Goal: Transaction & Acquisition: Purchase product/service

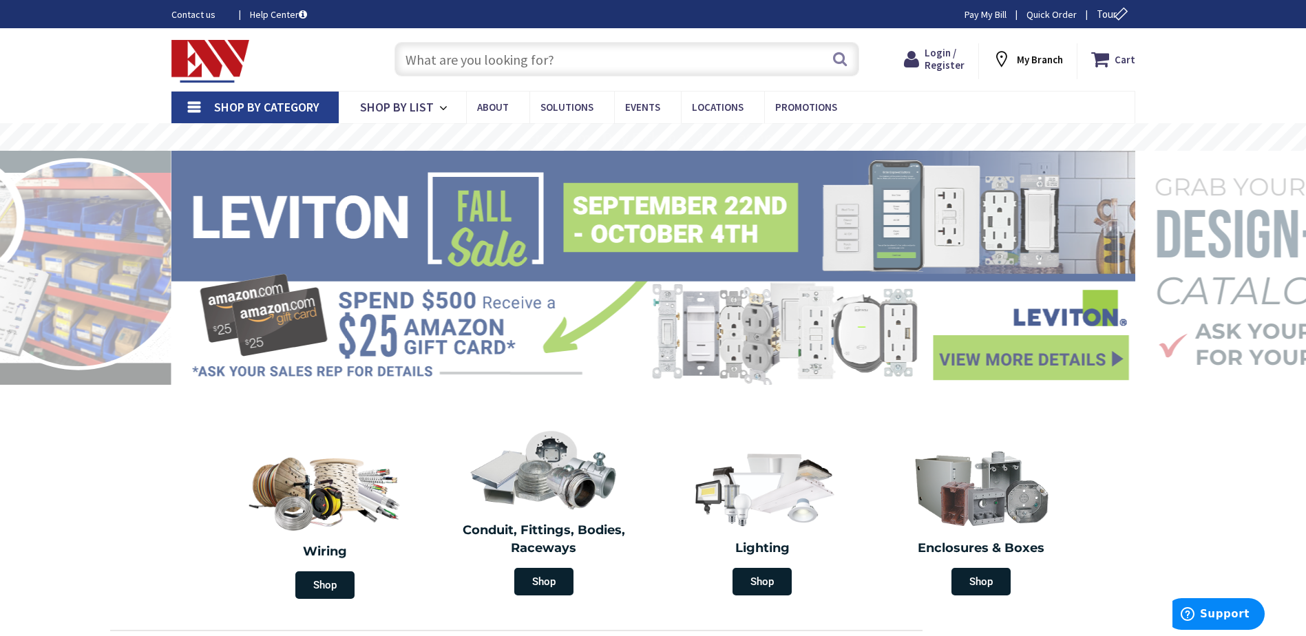
click at [482, 53] on input "text" at bounding box center [626, 59] width 465 height 34
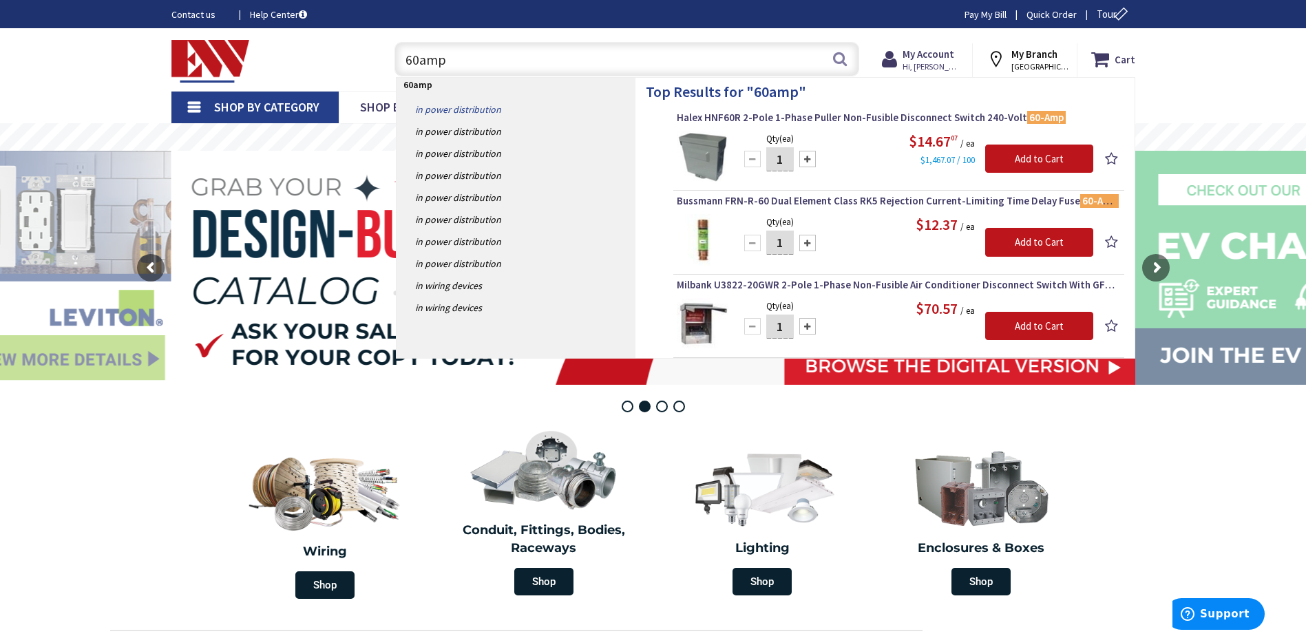
type input "60amp"
click at [490, 107] on link "in Power Distribution" at bounding box center [516, 109] width 239 height 22
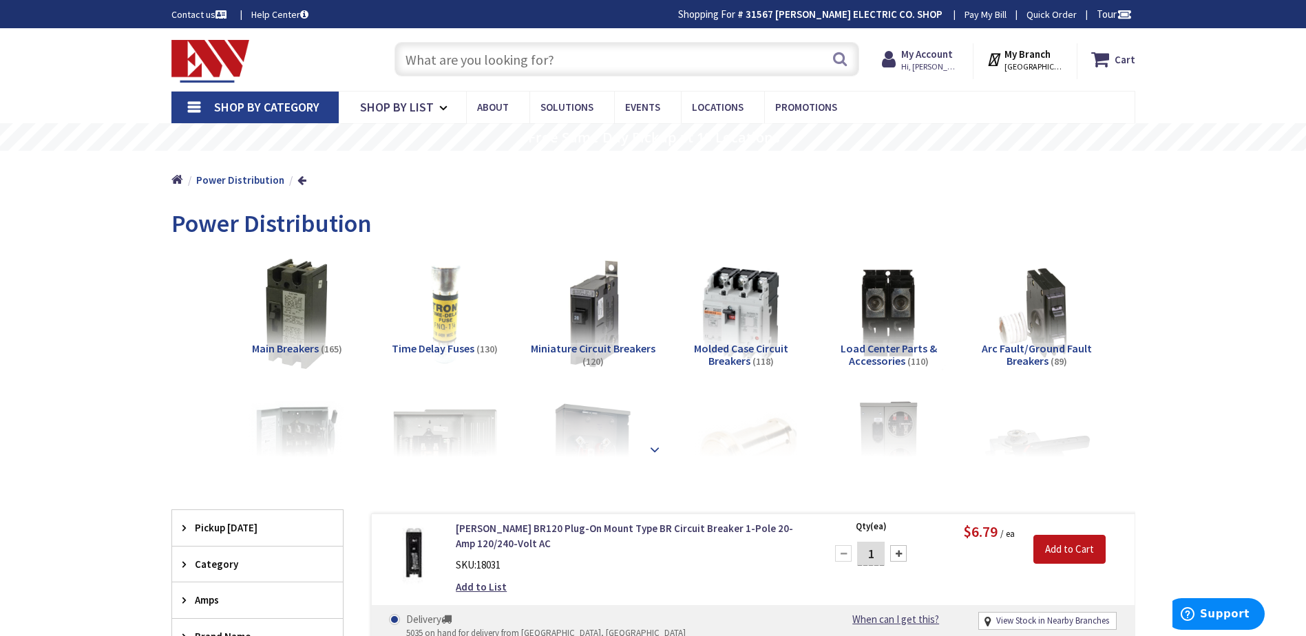
click at [654, 449] on strong at bounding box center [654, 449] width 17 height 15
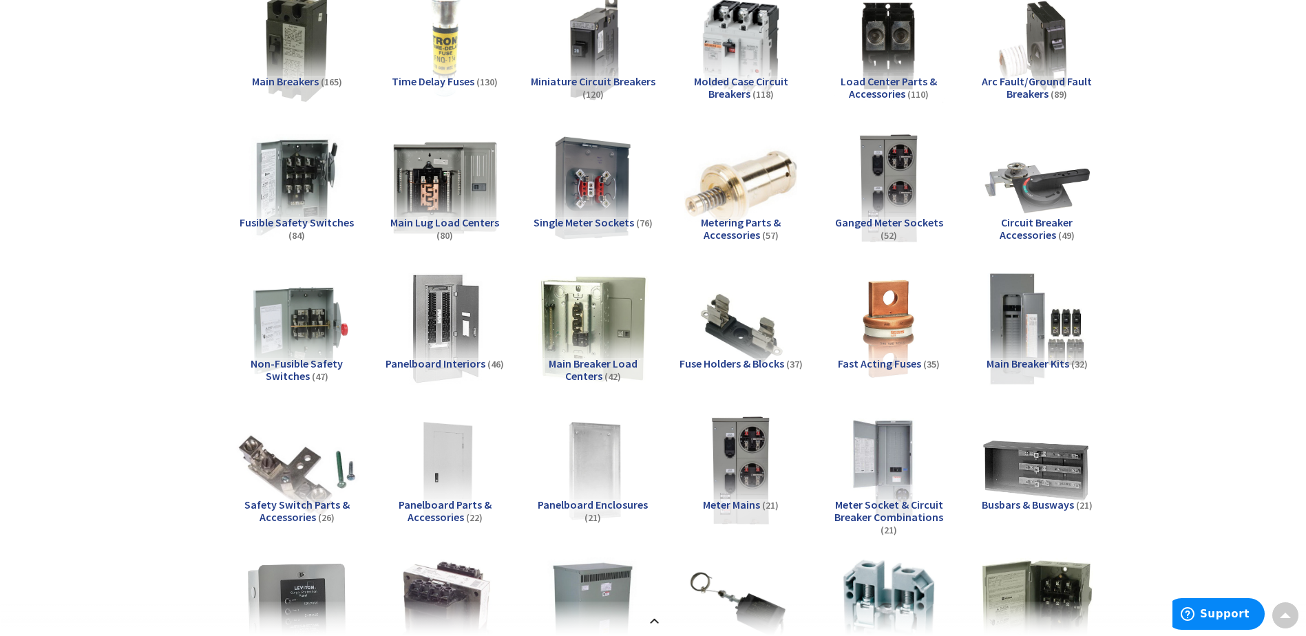
scroll to position [275, 0]
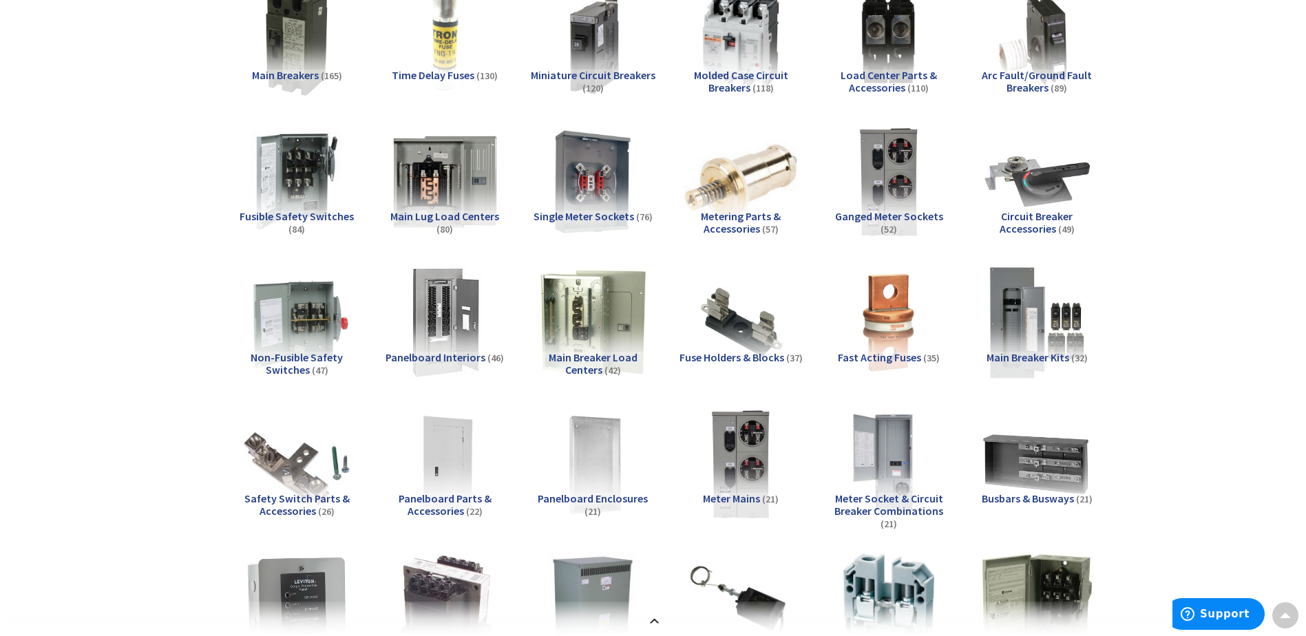
click at [298, 358] on span "Non-Fusible Safety Switches" at bounding box center [297, 363] width 92 height 26
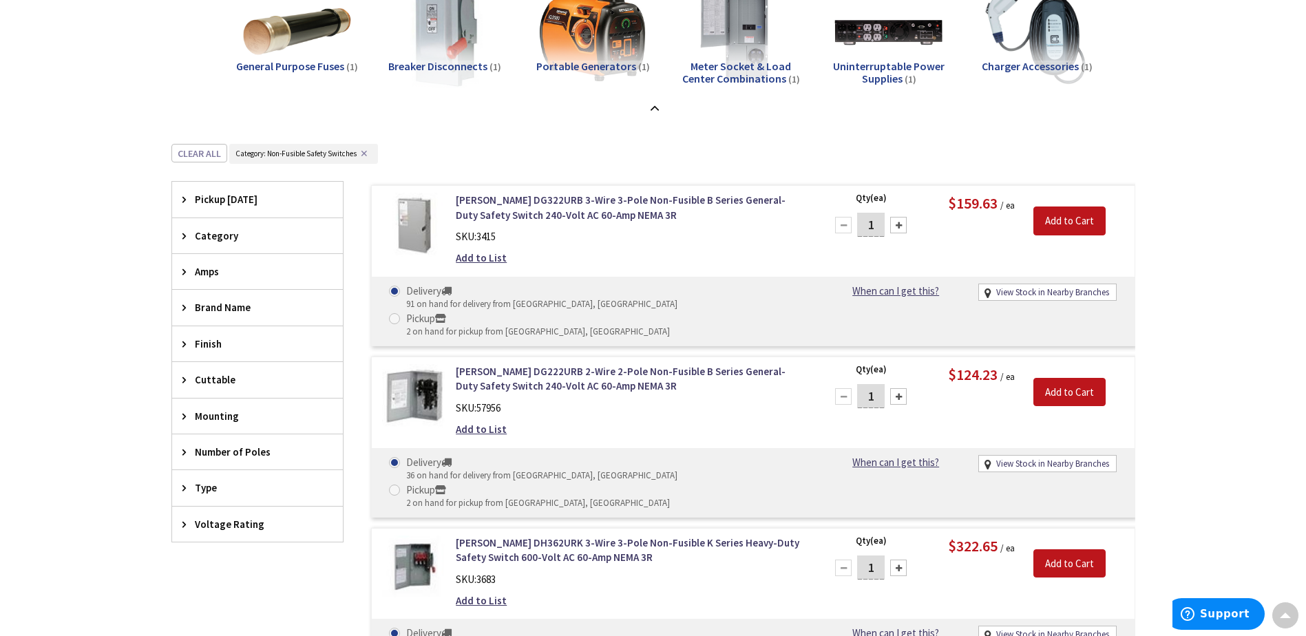
scroll to position [1420, 0]
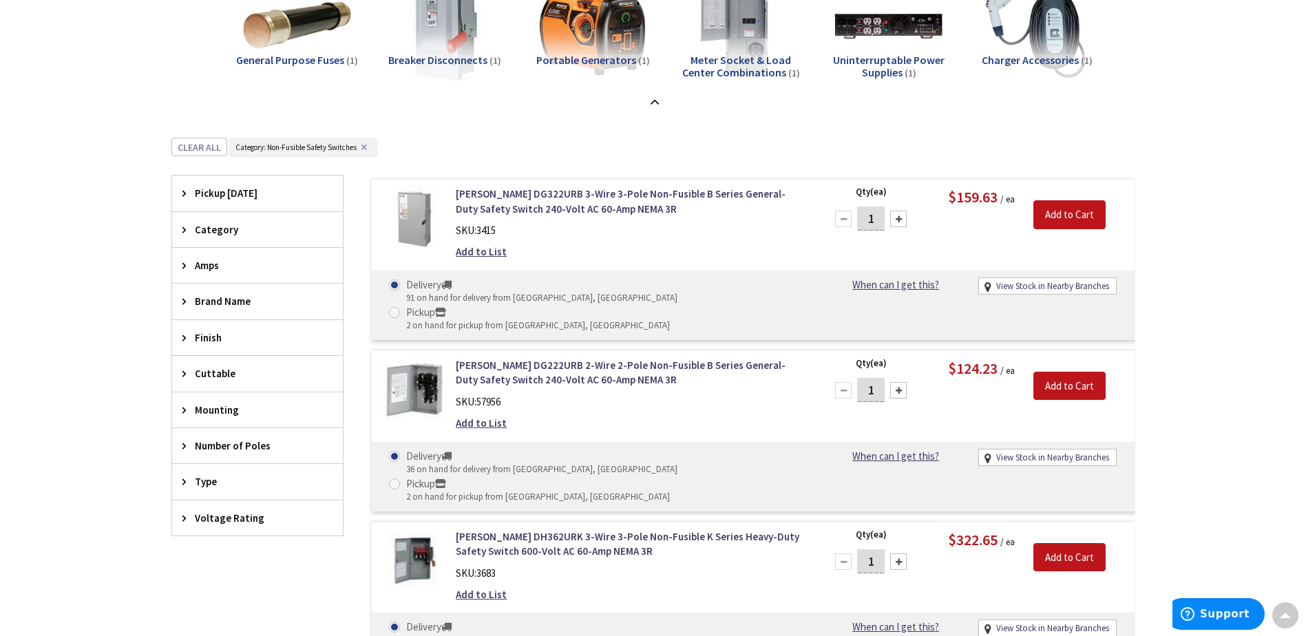
click at [201, 269] on span "Amps" at bounding box center [251, 265] width 112 height 14
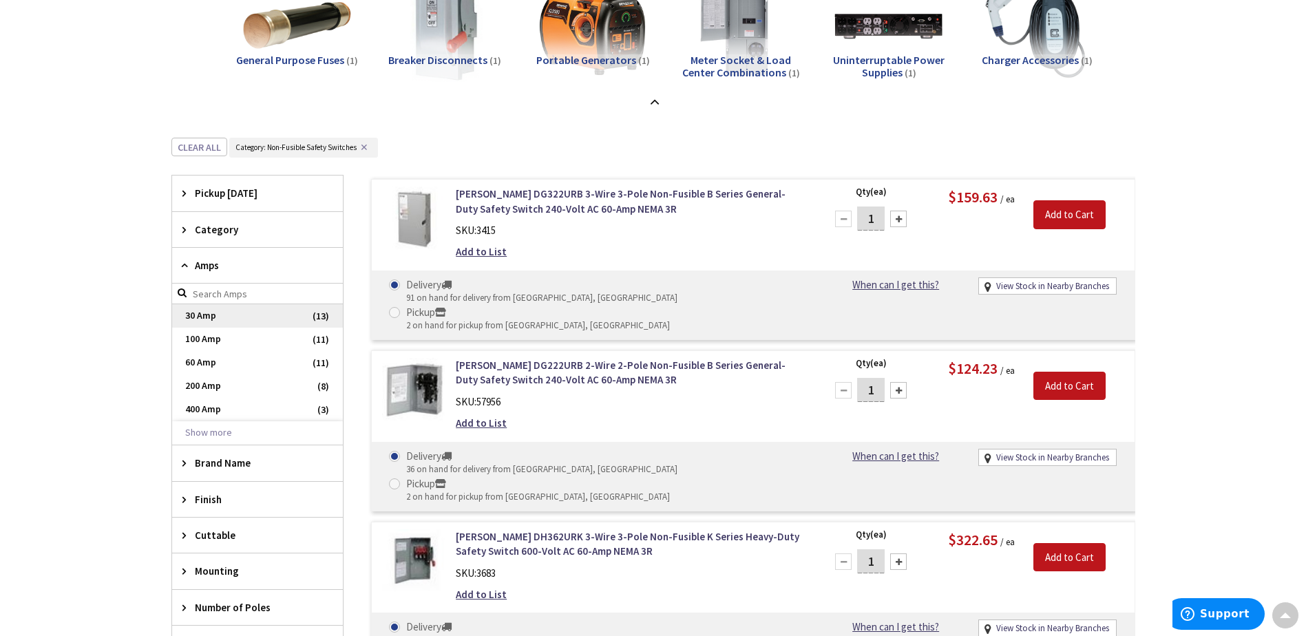
click at [208, 319] on span "30 Amp" at bounding box center [257, 315] width 171 height 23
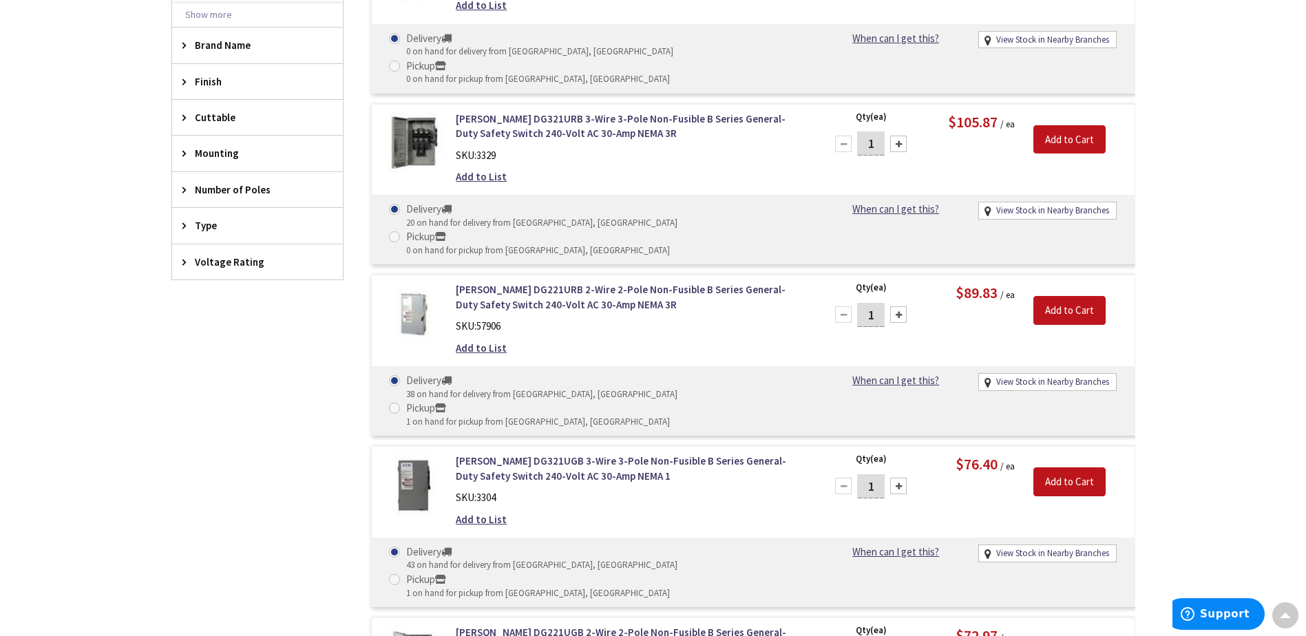
scroll to position [938, 0]
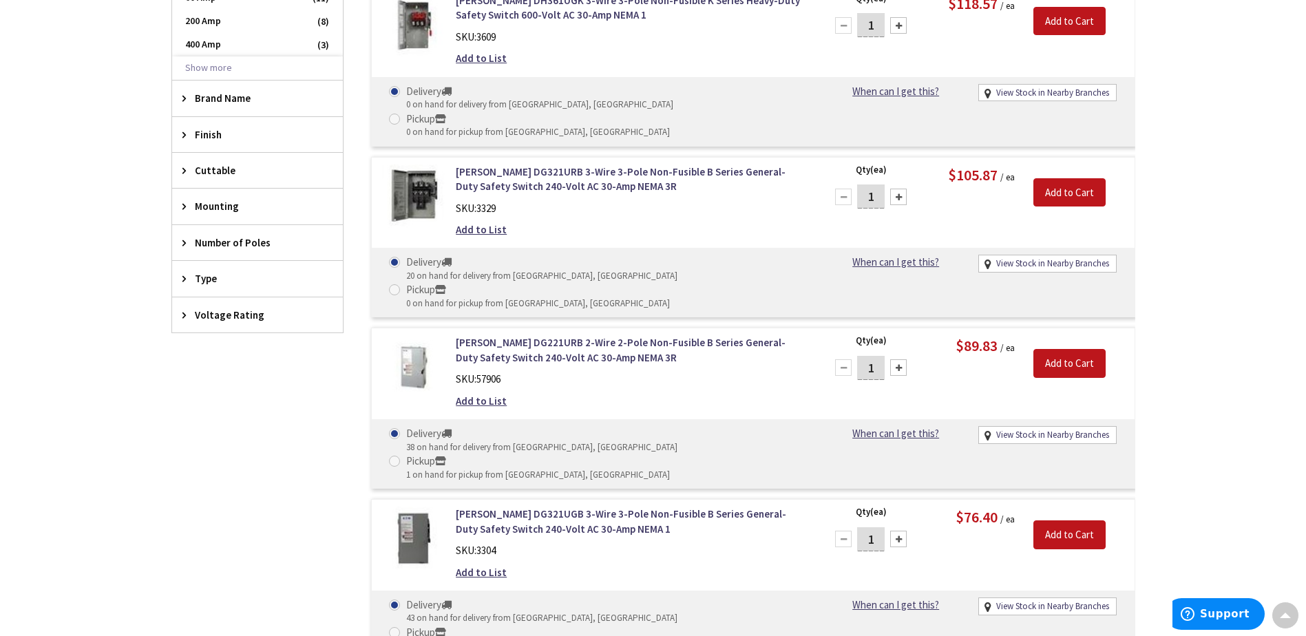
click at [237, 242] on span "Number of Poles" at bounding box center [251, 242] width 112 height 14
click at [551, 335] on link "Eaton DG221URB 2-Wire 2-Pole Non-Fusible B Series General-Duty Safety Switch 24…" at bounding box center [631, 350] width 350 height 30
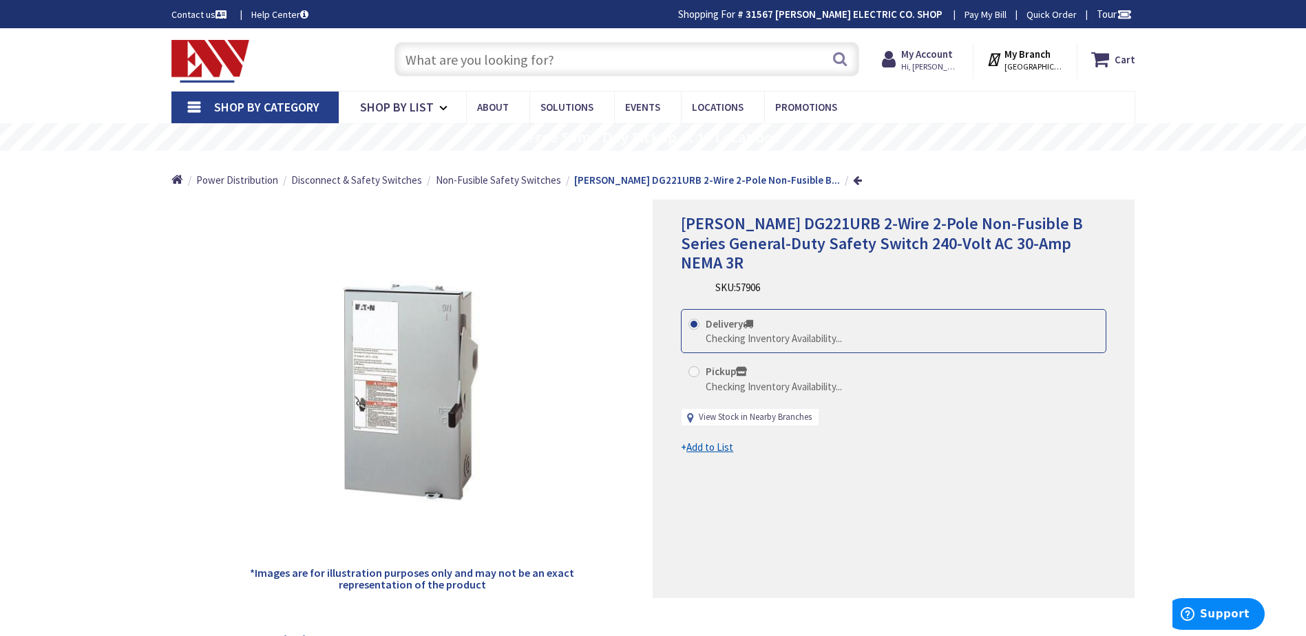
click at [739, 411] on link "View Stock in Nearby Branches" at bounding box center [755, 417] width 113 height 13
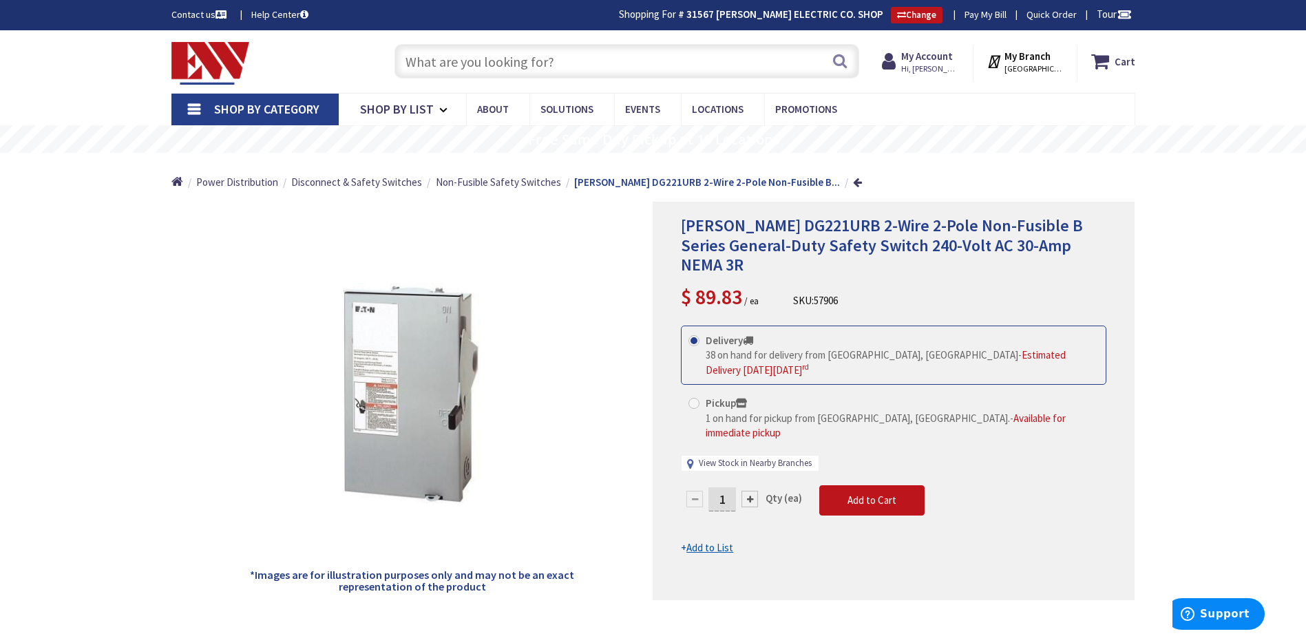
click at [743, 457] on link "View Stock in Nearby Branches" at bounding box center [755, 463] width 113 height 13
select select "data-availability"
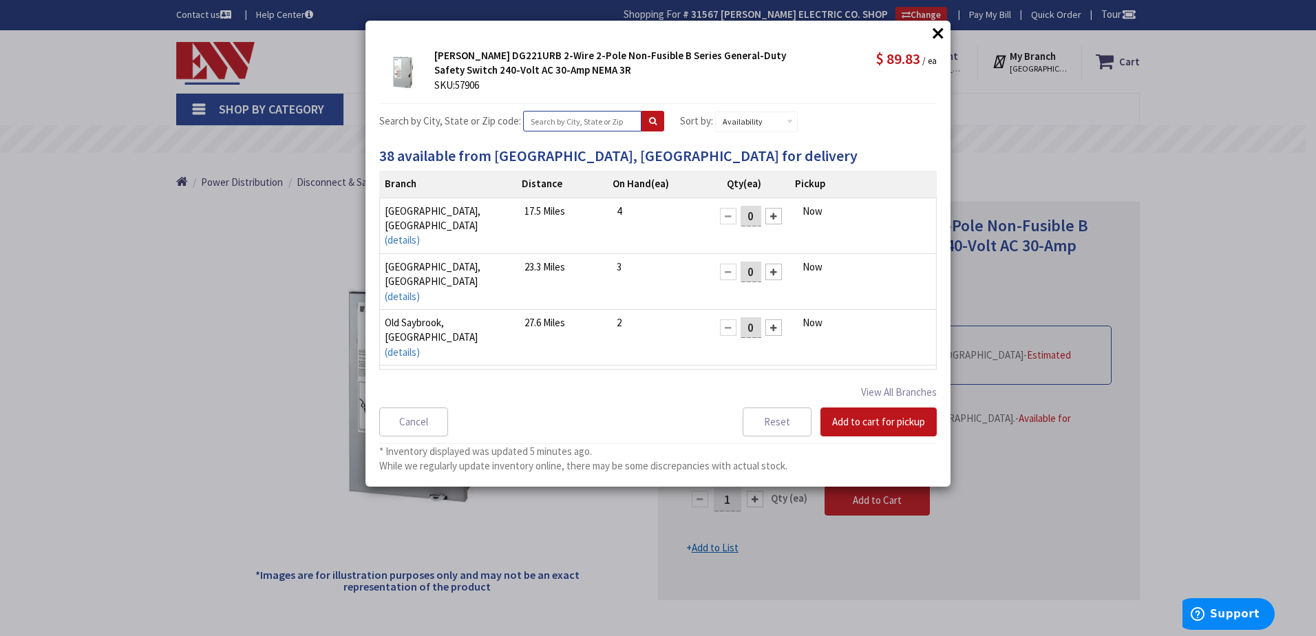
click at [582, 126] on input "text" at bounding box center [582, 121] width 118 height 21
type input "new britain"
click at [649, 118] on icon at bounding box center [653, 121] width 8 height 8
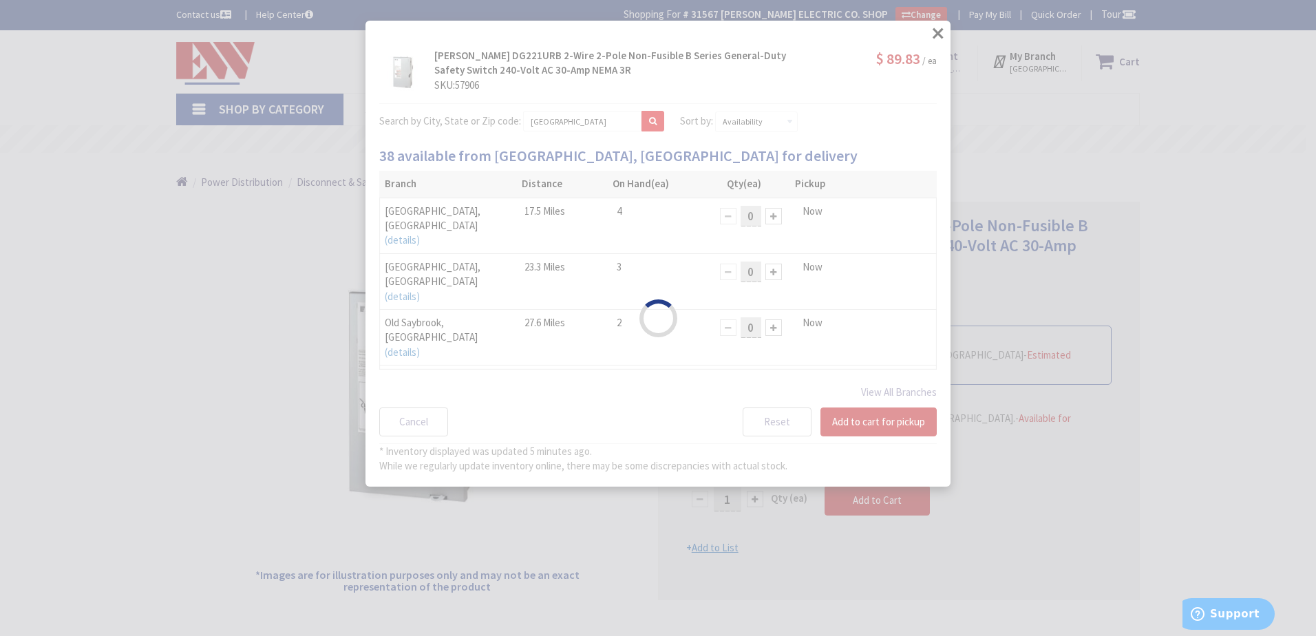
select select "data-availability"
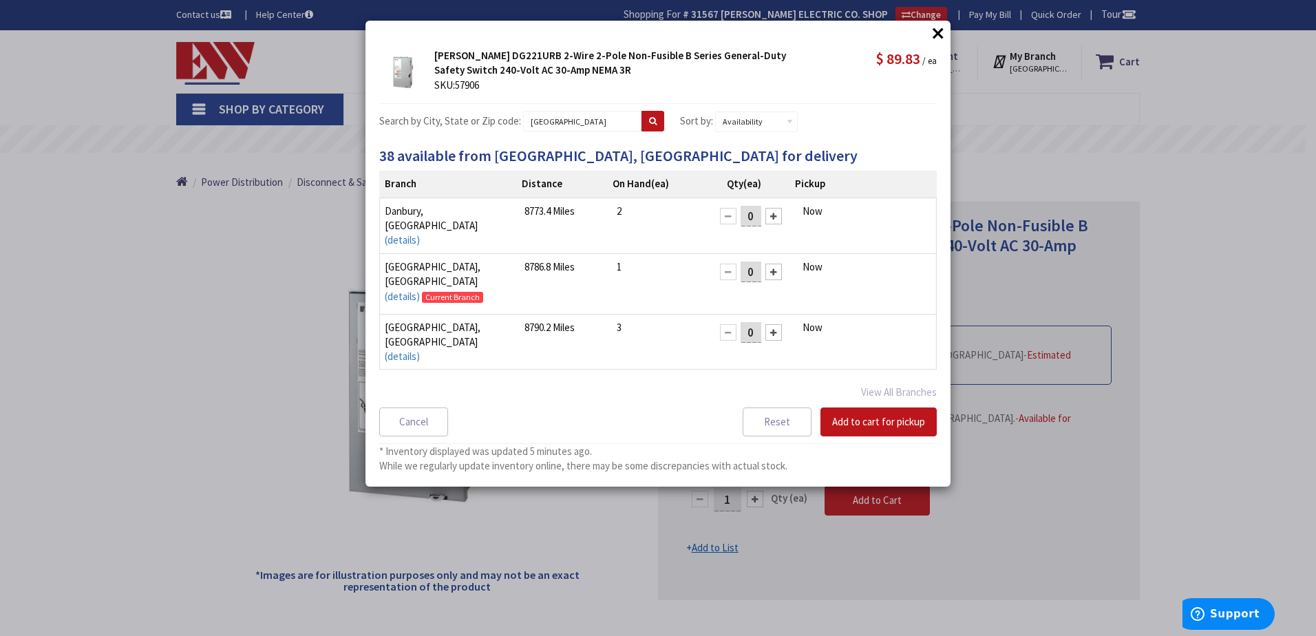
click at [941, 31] on button "×" at bounding box center [938, 33] width 21 height 21
